Goal: Information Seeking & Learning: Find specific fact

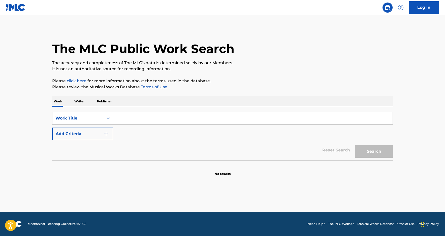
click at [124, 119] on input "Search Form" at bounding box center [252, 118] width 279 height 12
type input "IN MY OWN BACKYARD"
click at [355, 145] on button "Search" at bounding box center [374, 151] width 38 height 13
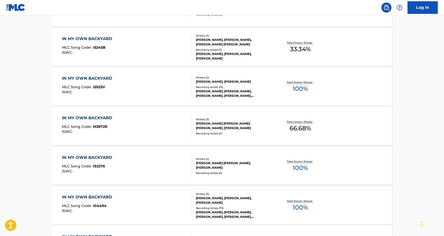
scroll to position [315, 0]
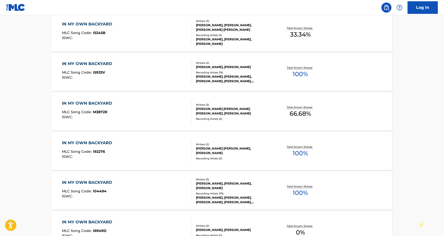
click at [80, 183] on div "IN MY OWN BACKYARD" at bounding box center [88, 182] width 53 height 6
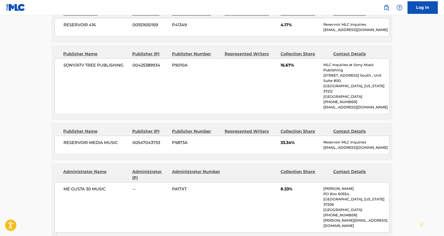
scroll to position [284, 0]
click at [373, 210] on div "ME GUSTA 30 MUSIC -- PA17XT 8.33% [PERSON_NAME] [GEOGRAPHIC_DATA][US_STATE] [GE…" at bounding box center [222, 207] width 335 height 50
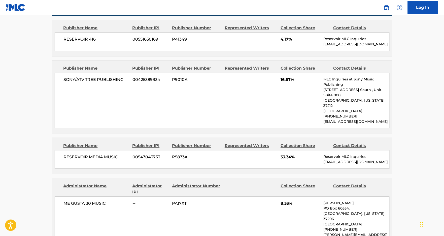
scroll to position [221, 0]
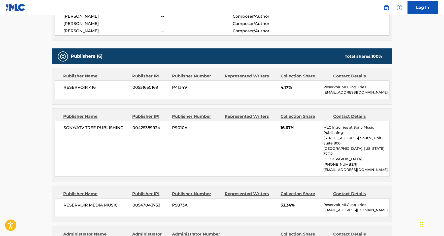
click at [183, 138] on div "SONY/ATV TREE PUBLISHING 00425389934 P9010A 16.67% MLC Inquiries at Sony Music …" at bounding box center [222, 149] width 335 height 56
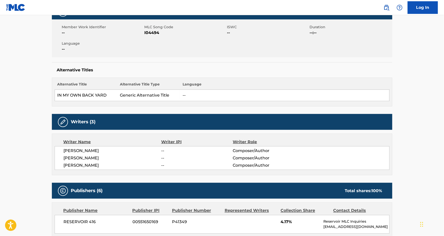
scroll to position [0, 0]
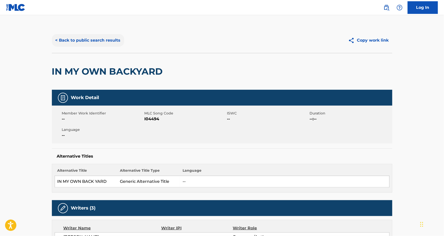
click at [56, 40] on button "< Back to public search results" at bounding box center [88, 40] width 72 height 13
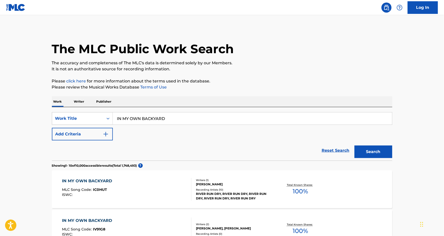
drag, startPoint x: 173, startPoint y: 117, endPoint x: 117, endPoint y: 118, distance: 55.4
click at [117, 118] on input "IN MY OWN BACKYARD" at bounding box center [252, 118] width 279 height 12
paste input "Don't Ask Me How I Know"
type input "Don't Ask Me How I Know"
click at [106, 135] on img "Search Form" at bounding box center [106, 134] width 6 height 6
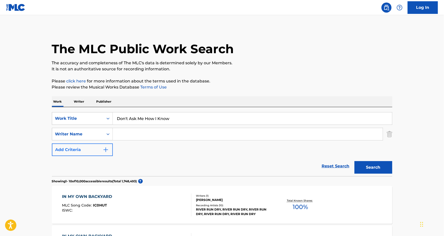
click at [133, 135] on input "Search Form" at bounding box center [248, 134] width 270 height 12
type input "[PERSON_NAME]"
click at [355, 161] on button "Search" at bounding box center [374, 167] width 38 height 13
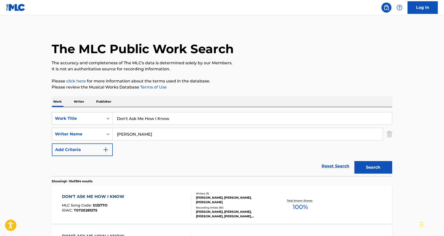
click at [86, 196] on div "DON'T ASK ME HOW I KNOW" at bounding box center [94, 197] width 65 height 6
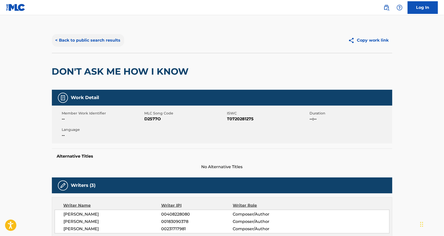
click at [60, 41] on button "< Back to public search results" at bounding box center [88, 40] width 72 height 13
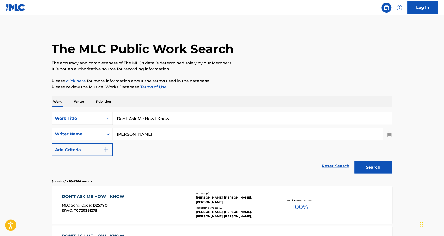
drag, startPoint x: 183, startPoint y: 118, endPoint x: 115, endPoint y: 113, distance: 68.5
click at [115, 113] on input "Don't Ask Me How I Know" at bounding box center [252, 118] width 279 height 12
paste input "Wasted"
type input "Wasted"
drag, startPoint x: 136, startPoint y: 135, endPoint x: 115, endPoint y: 132, distance: 21.9
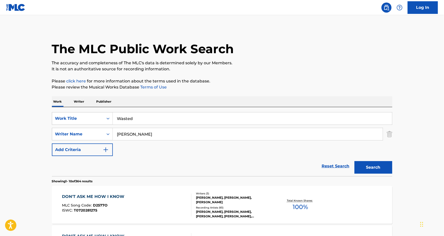
click at [115, 132] on input "[PERSON_NAME]" at bounding box center [248, 134] width 270 height 12
type input "VERGES"
click at [355, 161] on button "Search" at bounding box center [374, 167] width 38 height 13
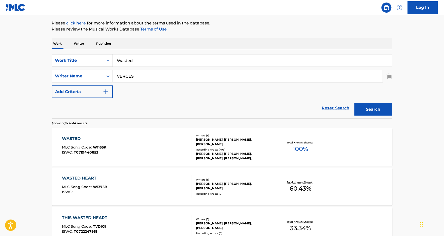
scroll to position [63, 0]
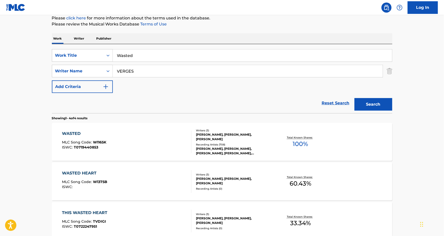
click at [66, 134] on div "WASTED" at bounding box center [84, 134] width 44 height 6
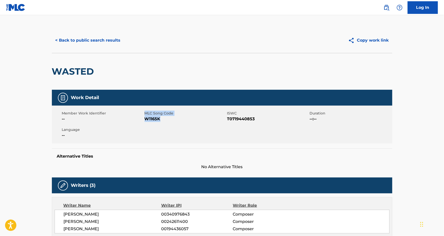
drag, startPoint x: 163, startPoint y: 120, endPoint x: 144, endPoint y: 116, distance: 19.0
click at [144, 116] on div "Member Work Identifier -- MLC Song Code W1165K ISWC T0719440853 Duration --:-- …" at bounding box center [222, 125] width 341 height 38
copy div "MLC Song Code W1165K"
